Goal: Transaction & Acquisition: Obtain resource

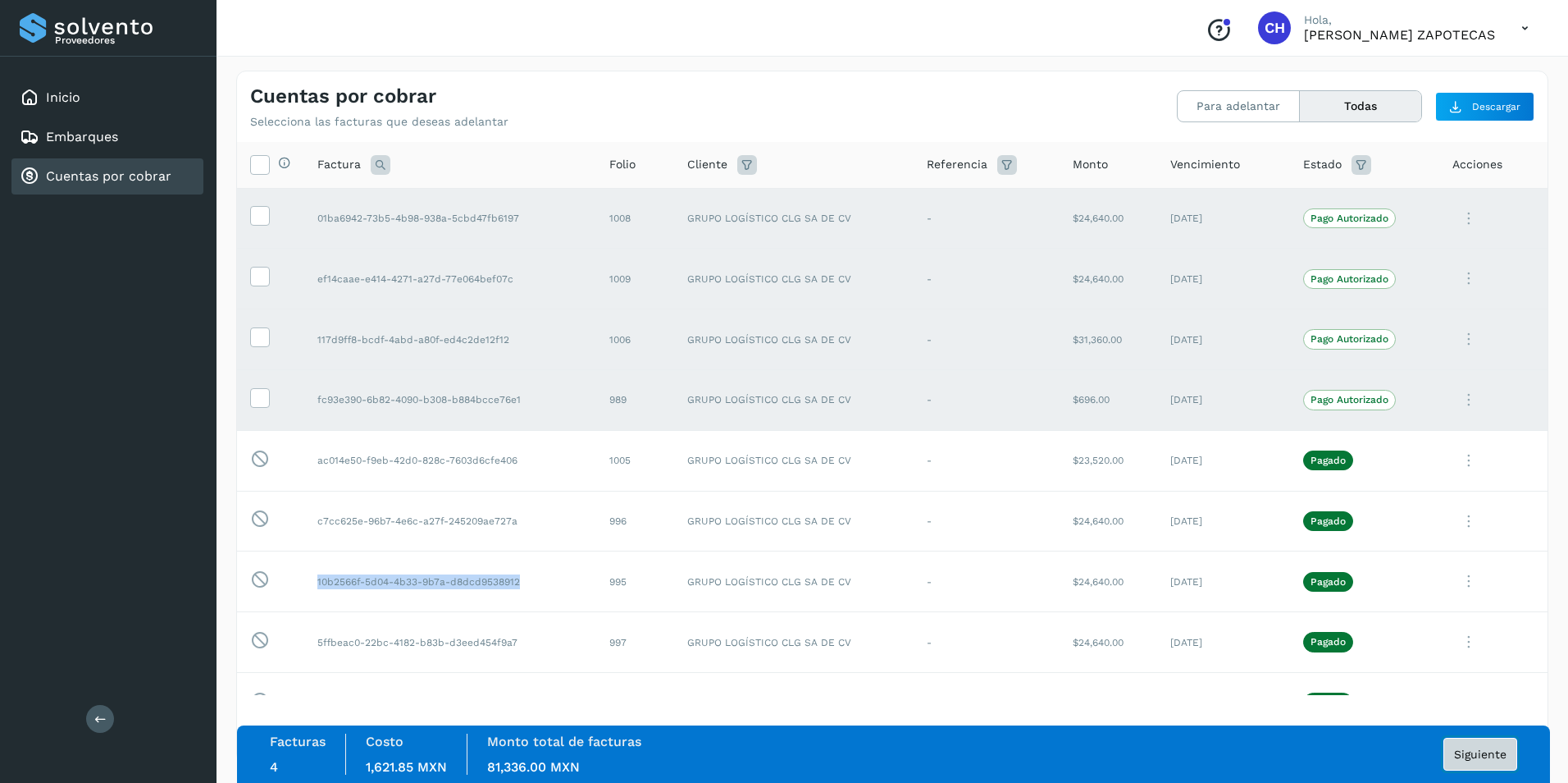
click at [1482, 760] on span "Siguiente" at bounding box center [1480, 754] width 52 height 12
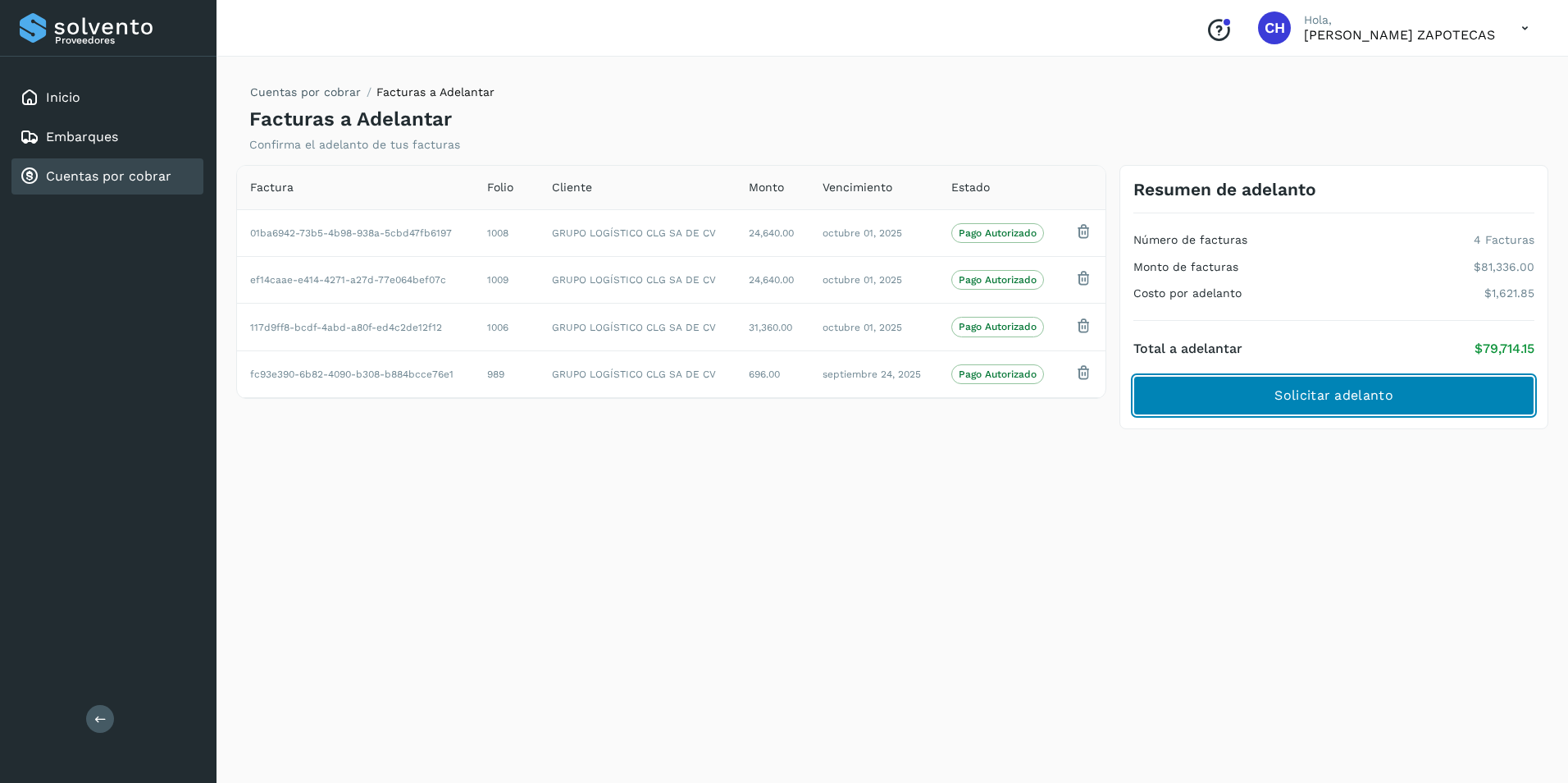
click at [1266, 397] on button "Solicitar adelanto" at bounding box center [1334, 395] width 402 height 39
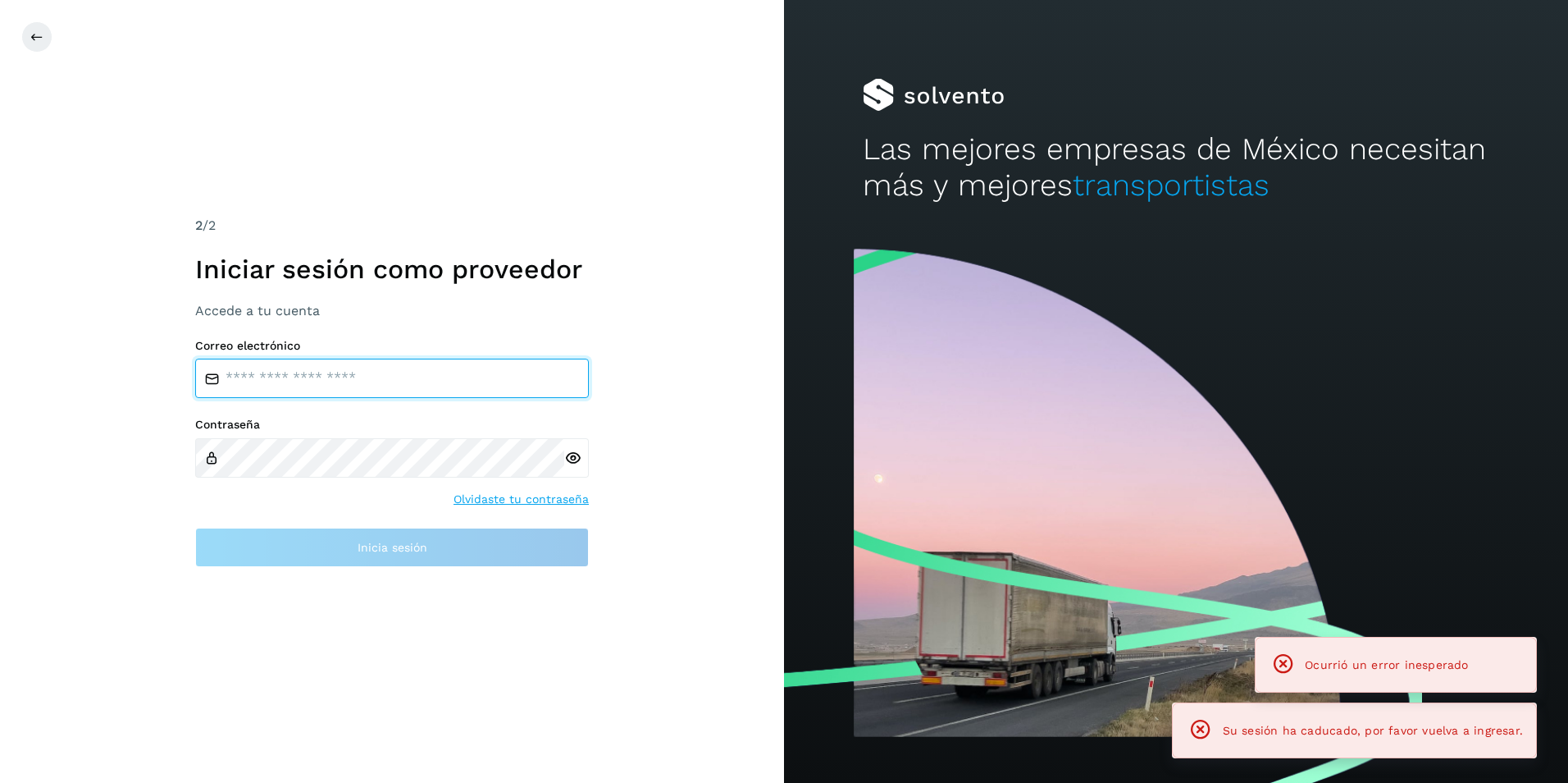
type input "**********"
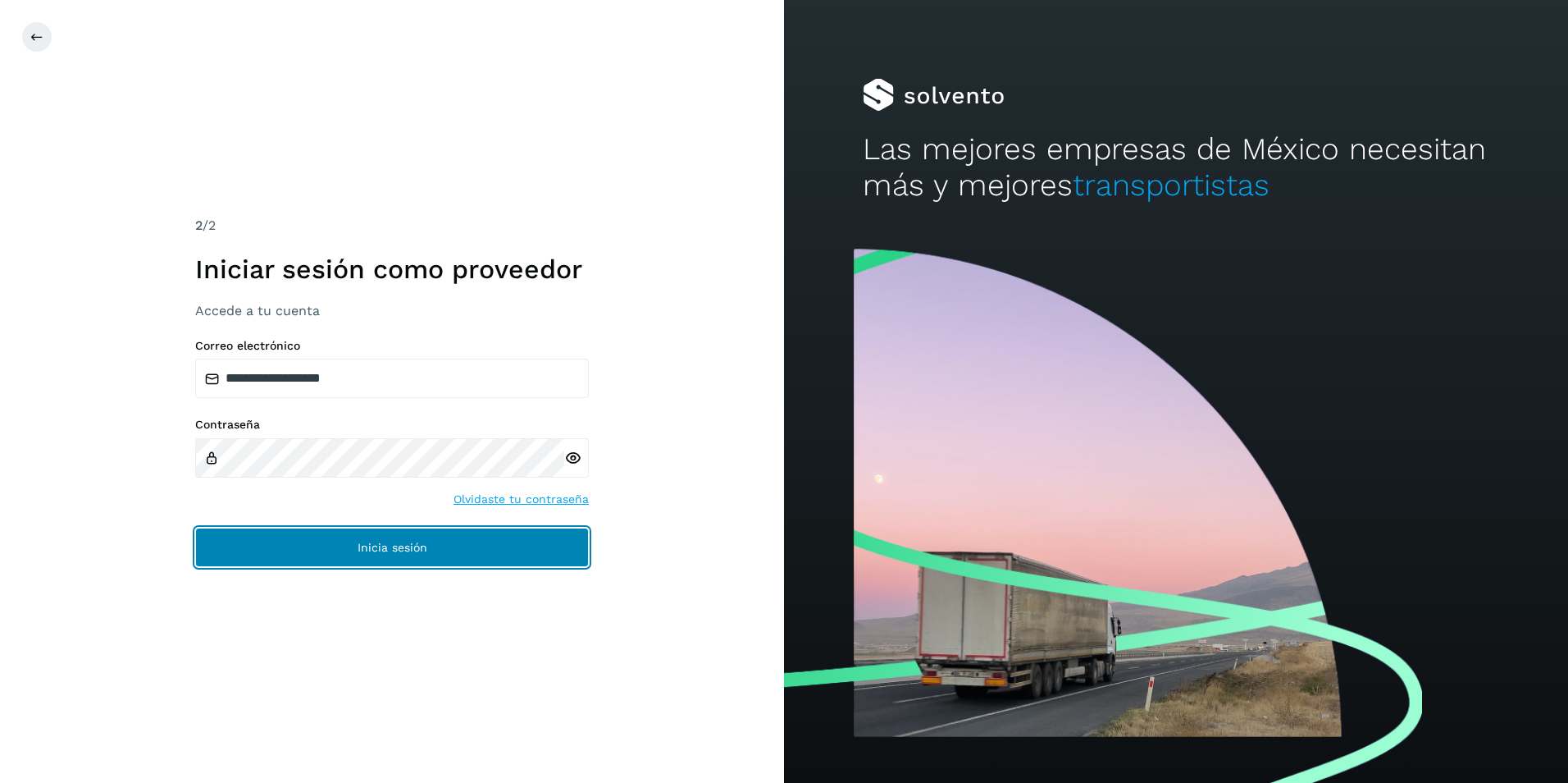
click at [396, 550] on span "Inicia sesión" at bounding box center [393, 547] width 69 height 12
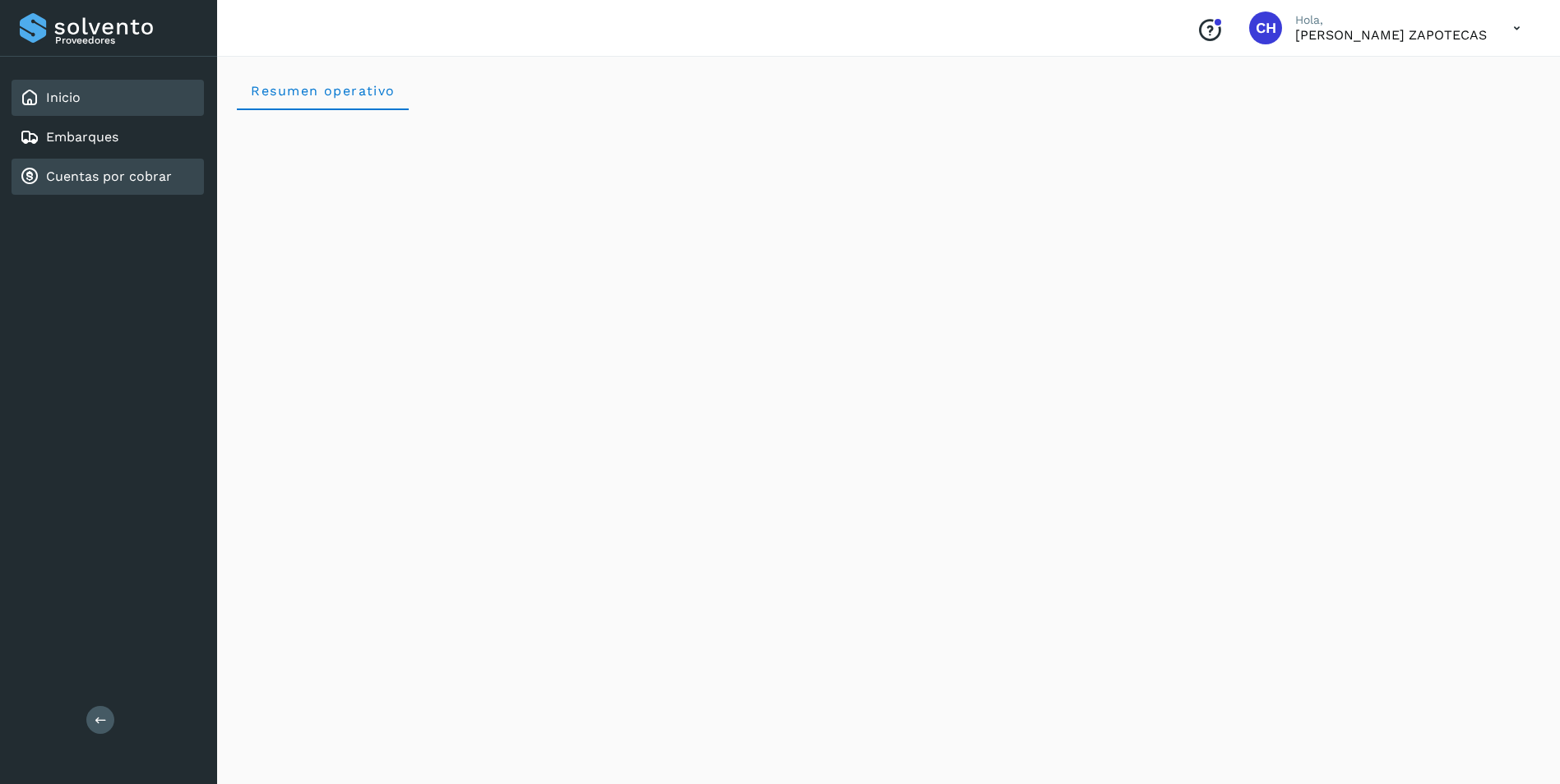
click at [92, 171] on link "Cuentas por cobrar" at bounding box center [109, 176] width 126 height 16
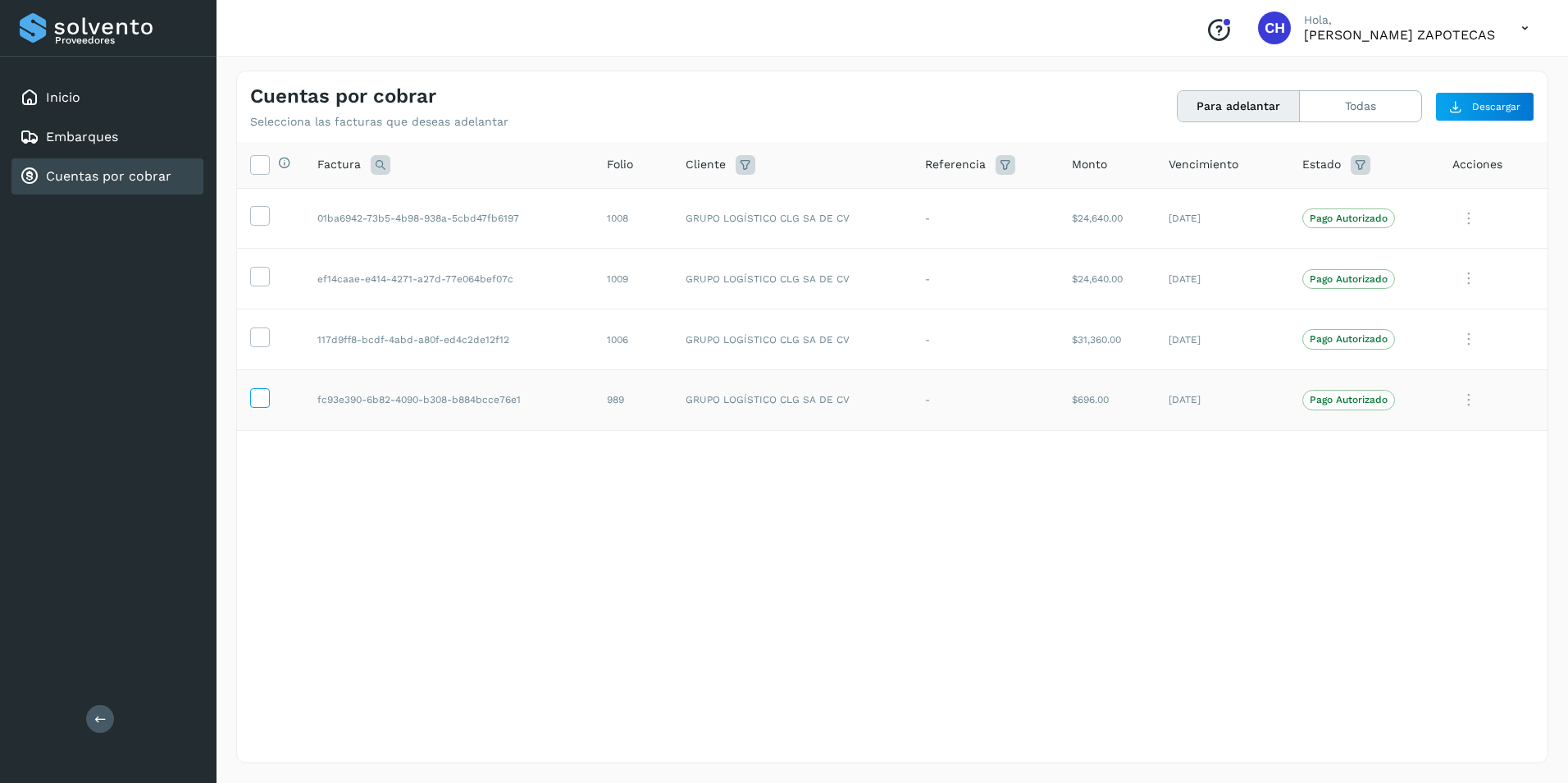
click at [265, 391] on icon at bounding box center [259, 396] width 17 height 17
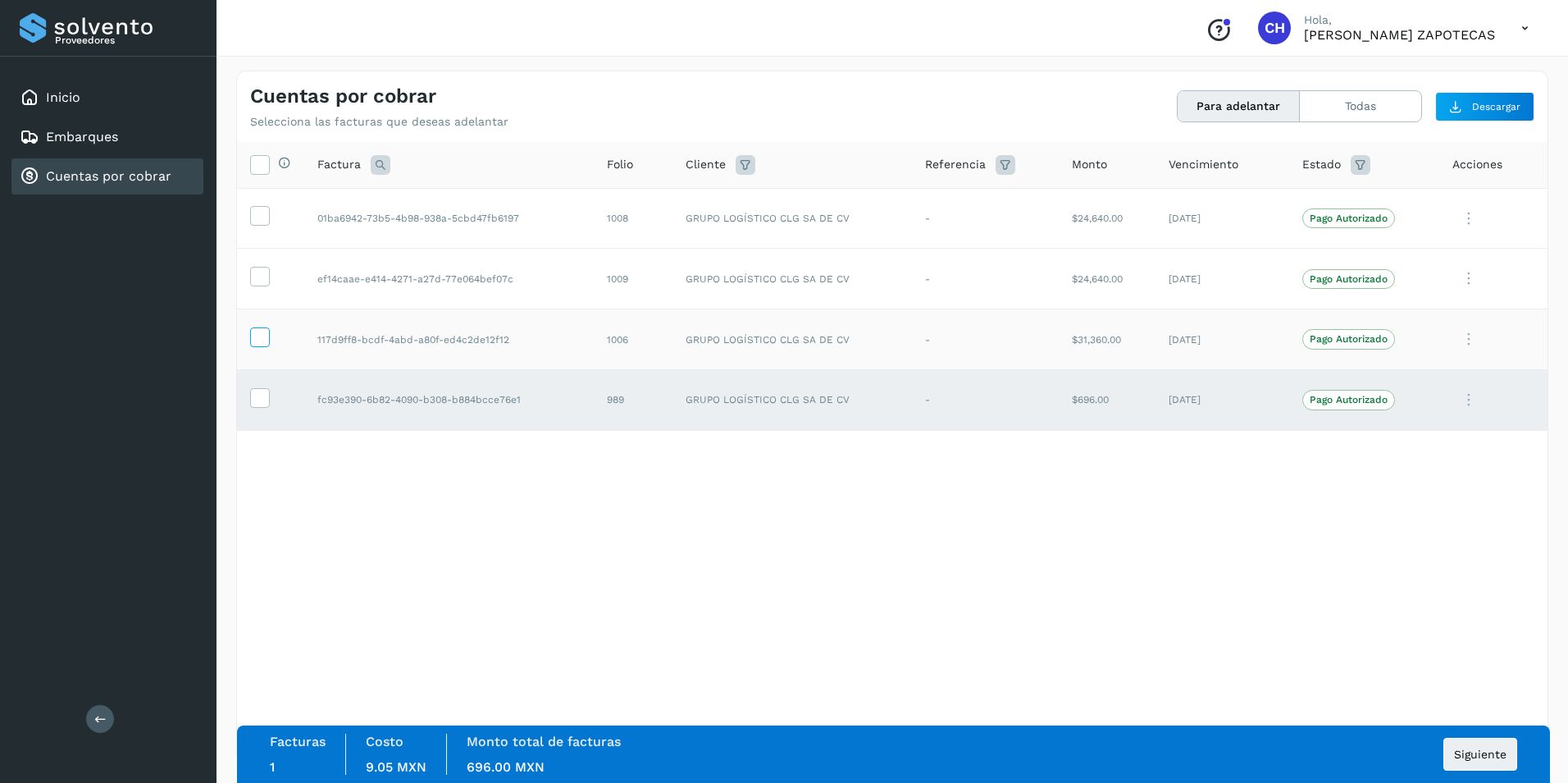
click at [258, 333] on icon at bounding box center [259, 335] width 17 height 17
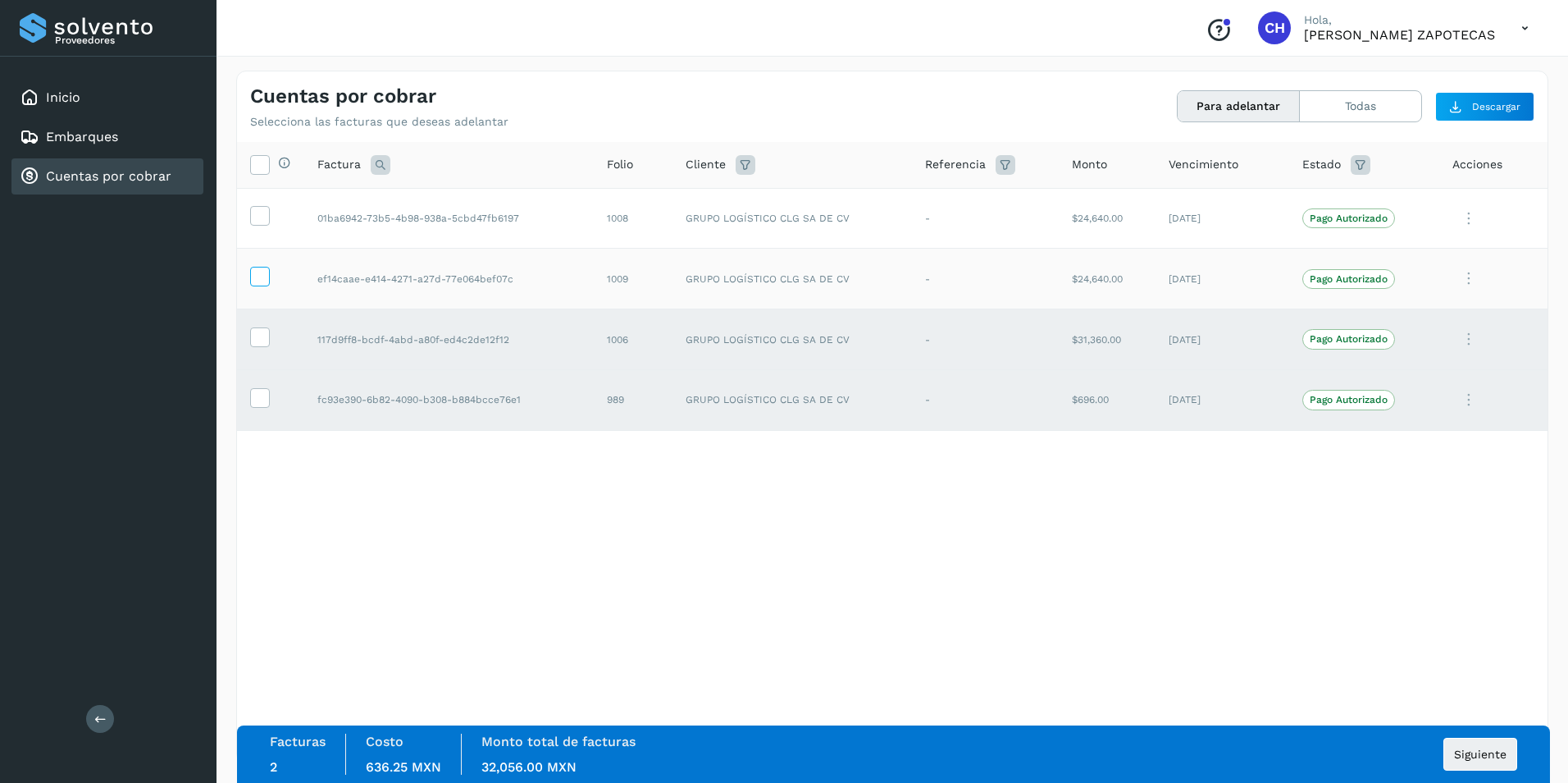
click at [260, 281] on icon at bounding box center [259, 275] width 17 height 17
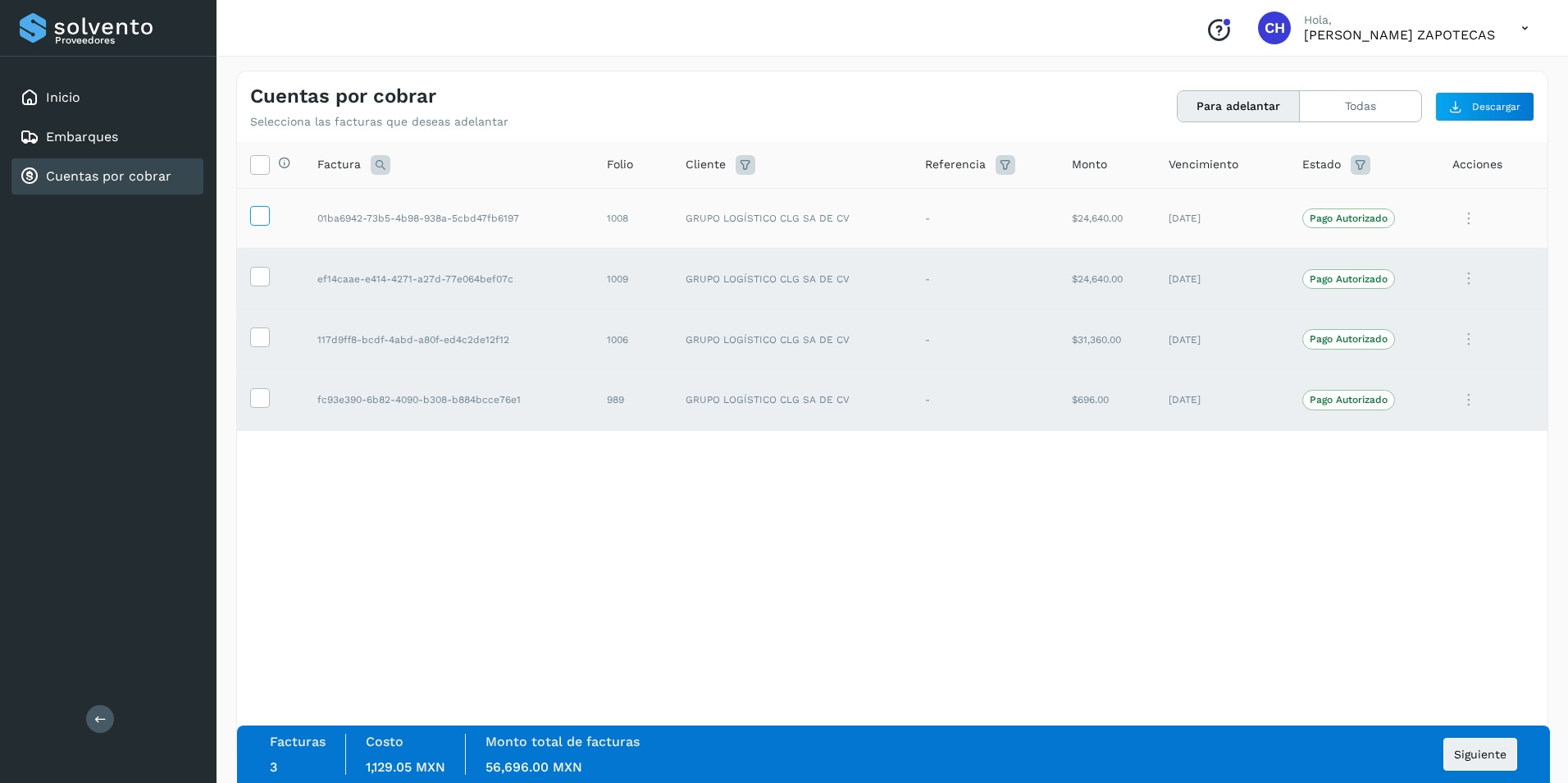
click at [262, 224] on span at bounding box center [259, 219] width 17 height 12
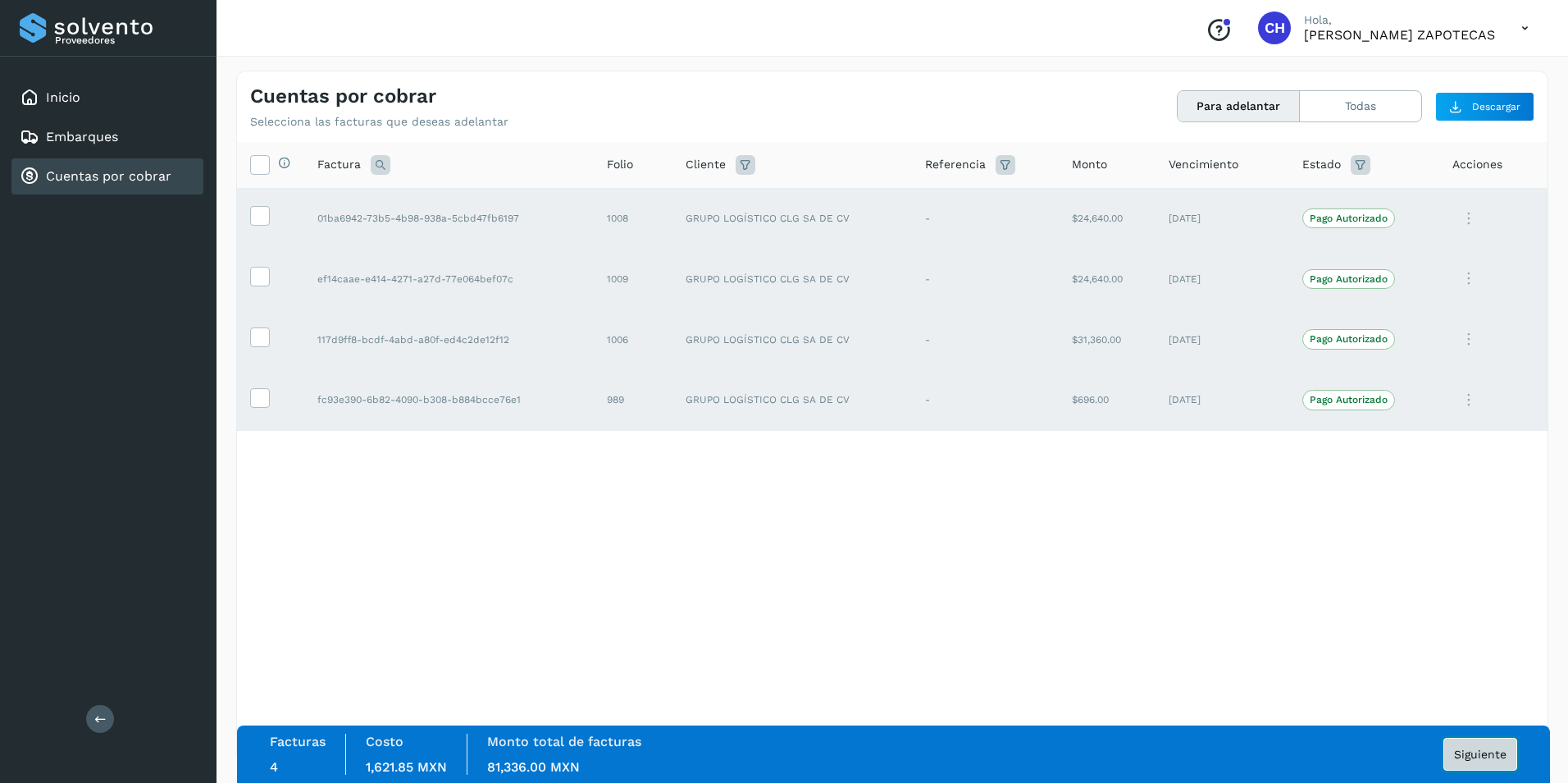
click at [1476, 756] on span "Siguiente" at bounding box center [1480, 754] width 52 height 12
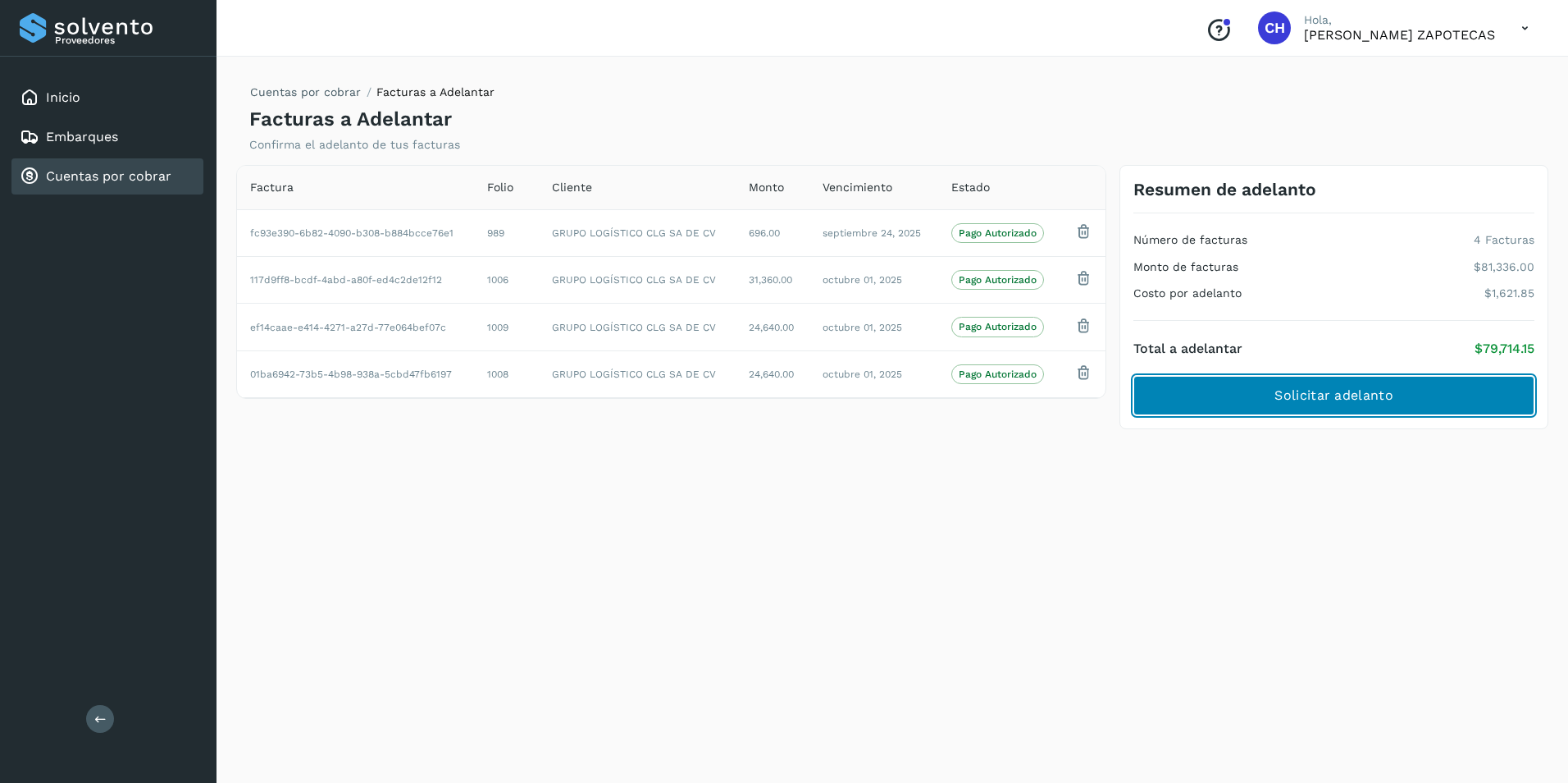
click at [1314, 399] on span "Solicitar adelanto" at bounding box center [1333, 395] width 118 height 18
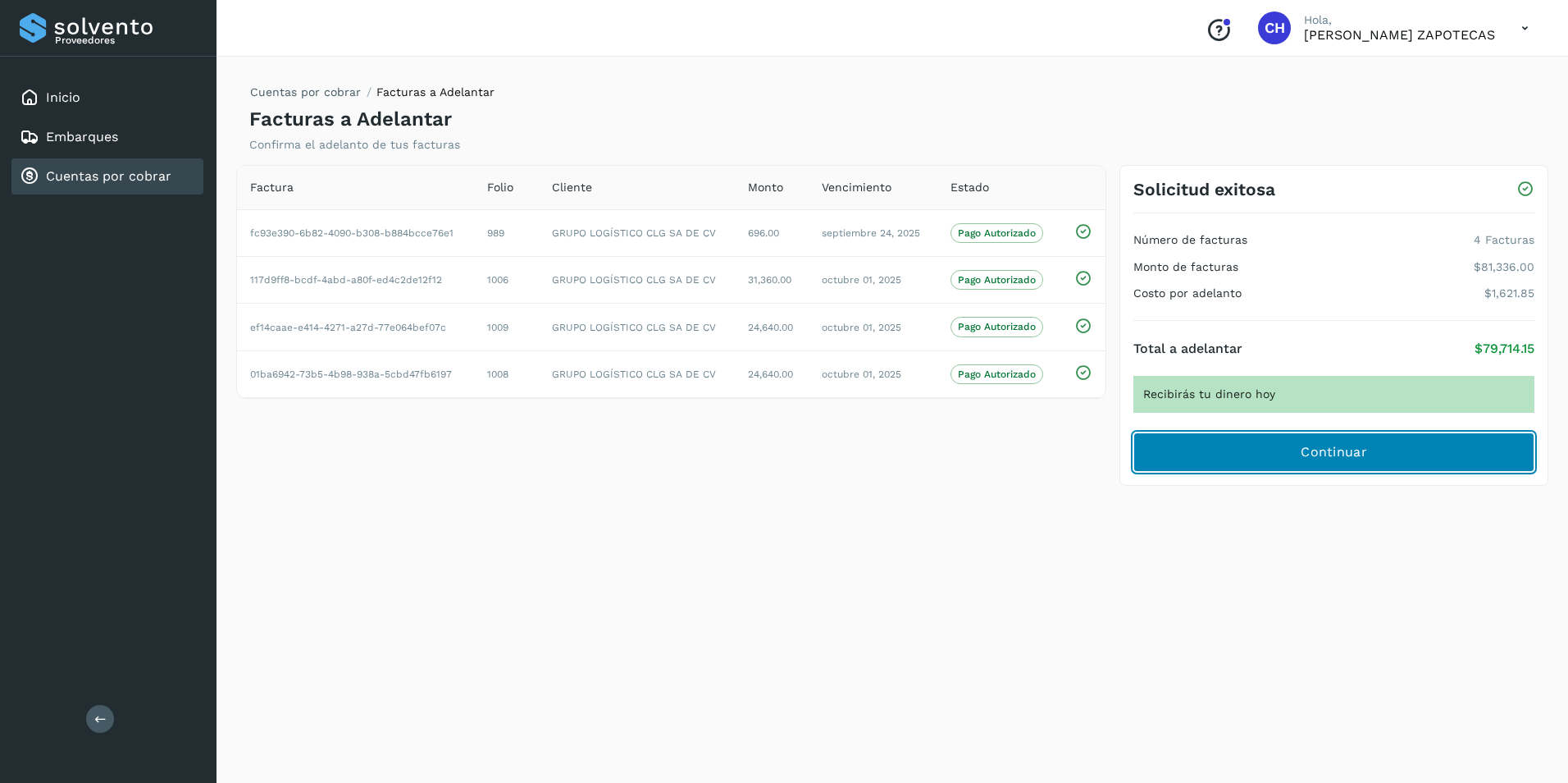
click at [1349, 461] on span "Continuar" at bounding box center [1333, 452] width 67 height 18
